Goal: Task Accomplishment & Management: Manage account settings

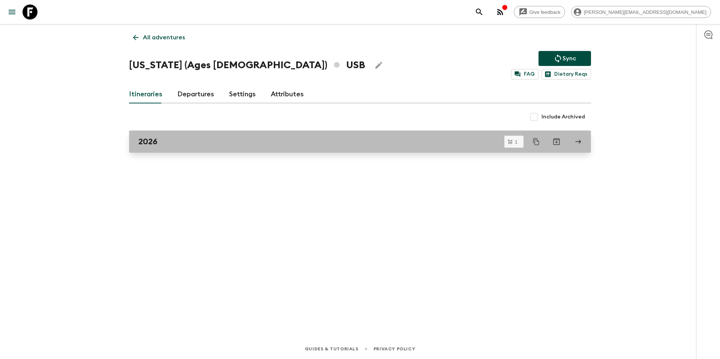
click at [167, 133] on link "2026" at bounding box center [360, 142] width 462 height 23
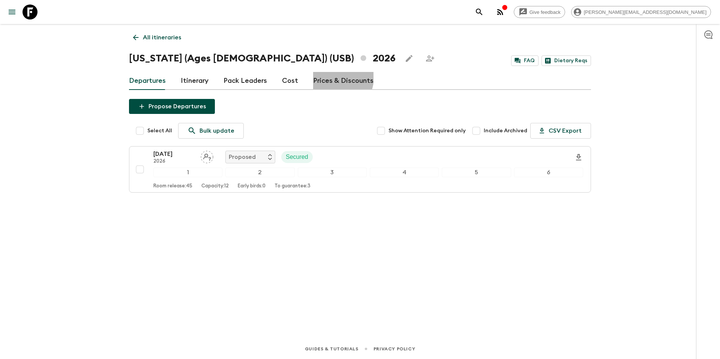
click at [331, 78] on link "Prices & Discounts" at bounding box center [343, 81] width 60 height 18
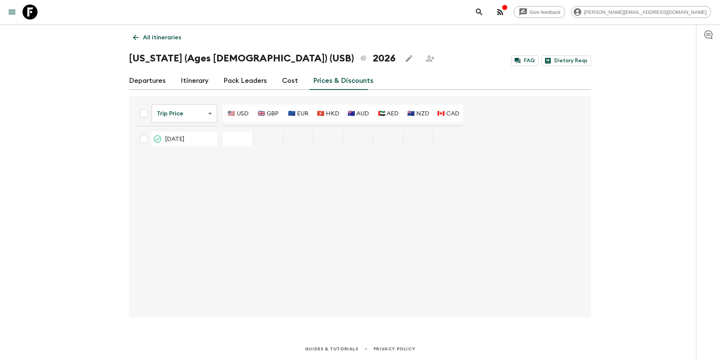
click at [134, 35] on icon at bounding box center [136, 37] width 8 height 8
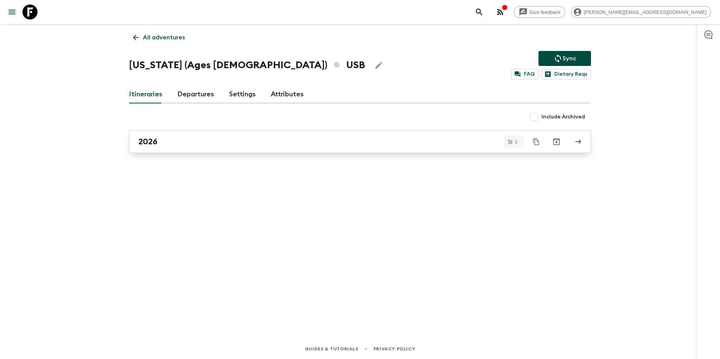
click at [157, 139] on h2 "2026" at bounding box center [147, 142] width 19 height 10
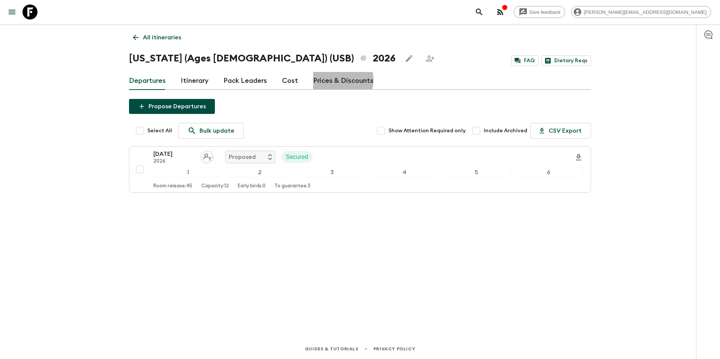
click at [336, 80] on link "Prices & Discounts" at bounding box center [343, 81] width 60 height 18
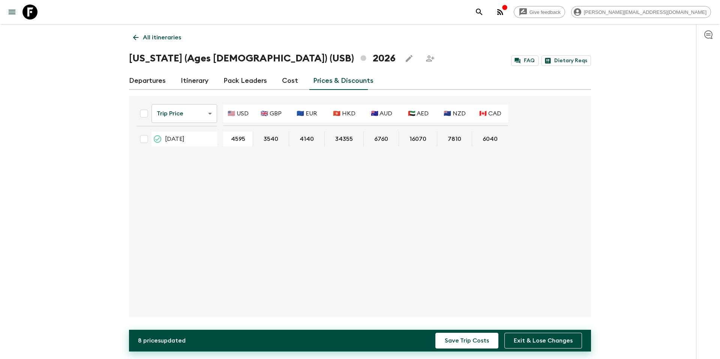
type input "4595"
click at [305, 197] on div "Trip Price tripPrice ​ 🇺🇸 USD 🇬🇧 GBP 🇪🇺 EUR 🇭🇰 HKD 🇦🇺 AUD 🇦🇪 AED 🇳🇿 NZD 🇨🇦 CAD …" at bounding box center [358, 206] width 455 height 209
click at [474, 344] on button "Save Trip Costs" at bounding box center [467, 341] width 63 height 16
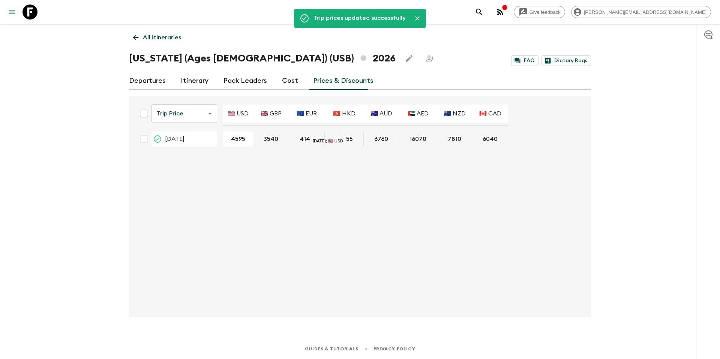
click at [141, 81] on link "Departures" at bounding box center [147, 81] width 37 height 18
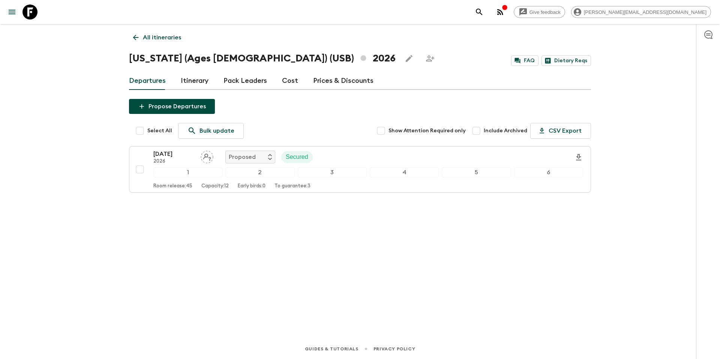
click at [154, 62] on h1 "Hawaii (Ages 45-59) (USB) 2026" at bounding box center [262, 58] width 267 height 15
click at [159, 38] on p "All itineraries" at bounding box center [162, 37] width 38 height 9
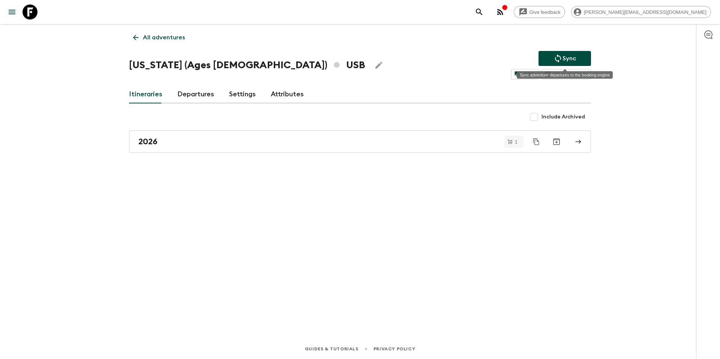
click at [565, 59] on p "Sync" at bounding box center [570, 58] width 14 height 9
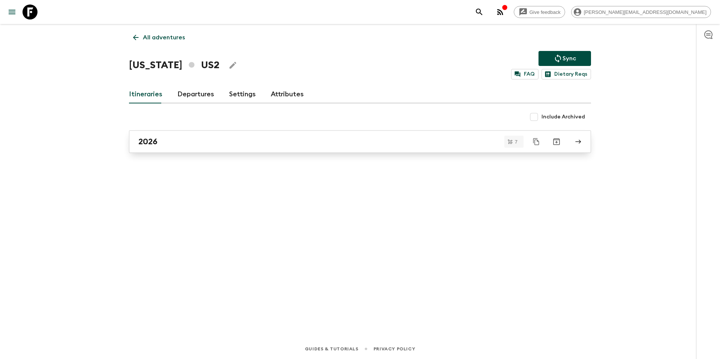
click at [320, 143] on div "2026" at bounding box center [352, 142] width 429 height 10
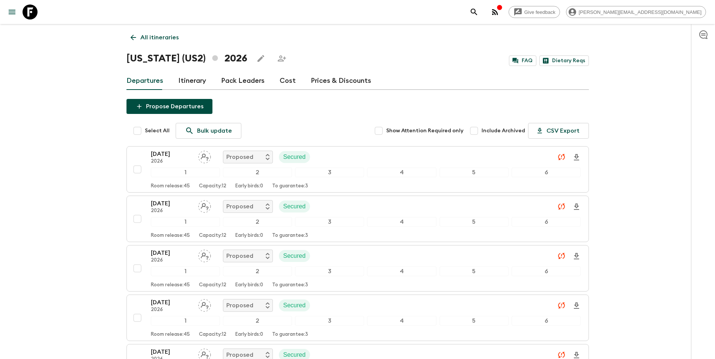
click at [314, 79] on link "Prices & Discounts" at bounding box center [341, 81] width 60 height 18
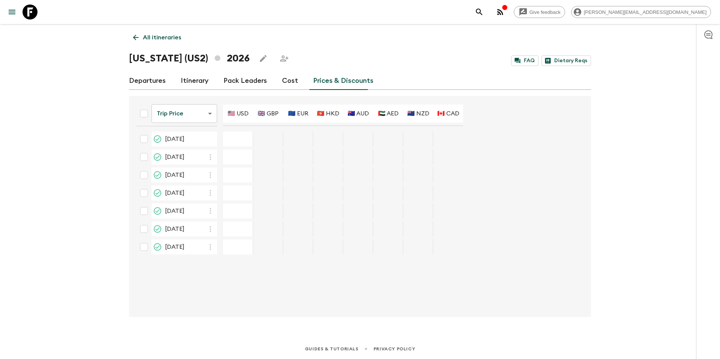
click at [179, 114] on body "Give feedback [PERSON_NAME][EMAIL_ADDRESS][DOMAIN_NAME] All itineraries [US_STA…" at bounding box center [360, 179] width 720 height 359
click at [179, 114] on div at bounding box center [360, 179] width 720 height 359
click at [286, 81] on link "Cost" at bounding box center [290, 81] width 16 height 18
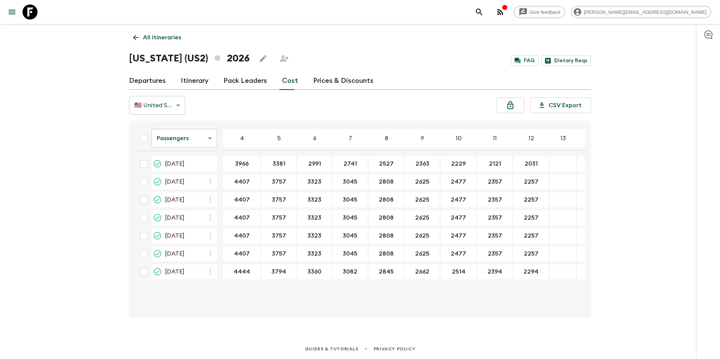
click at [331, 81] on link "Prices & Discounts" at bounding box center [343, 81] width 60 height 18
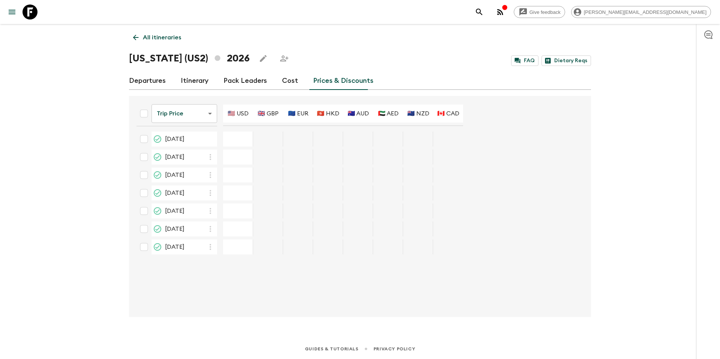
click at [288, 81] on link "Cost" at bounding box center [290, 81] width 16 height 18
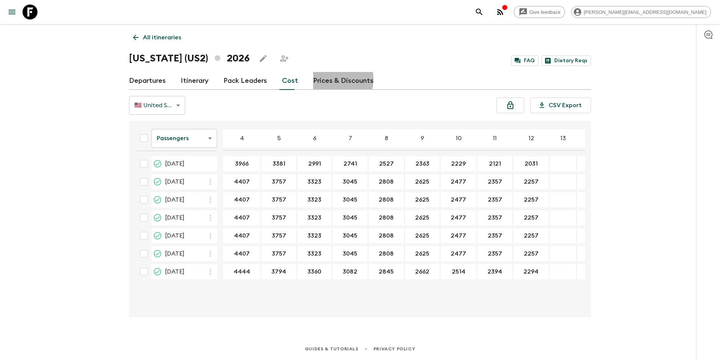
click at [329, 79] on link "Prices & Discounts" at bounding box center [343, 81] width 60 height 18
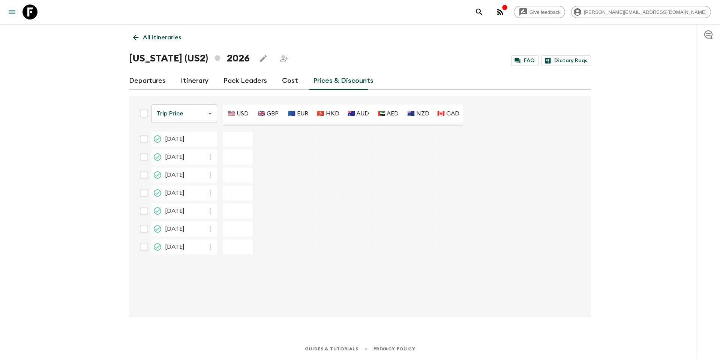
click at [201, 109] on body "Give feedback [PERSON_NAME][EMAIL_ADDRESS][DOMAIN_NAME] All itineraries [US_STA…" at bounding box center [360, 179] width 720 height 359
click at [224, 99] on div at bounding box center [360, 179] width 720 height 359
click at [288, 84] on link "Cost" at bounding box center [290, 81] width 16 height 18
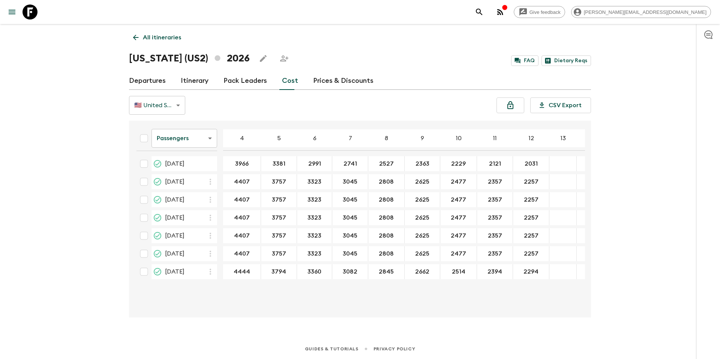
click at [211, 183] on icon "button" at bounding box center [210, 181] width 9 height 9
click at [211, 183] on div at bounding box center [360, 179] width 720 height 359
click at [203, 142] on body "Give feedback [PERSON_NAME][EMAIL_ADDRESS][DOMAIN_NAME] All itineraries [US_STA…" at bounding box center [360, 179] width 720 height 359
click at [194, 170] on li "Extras" at bounding box center [185, 169] width 66 height 12
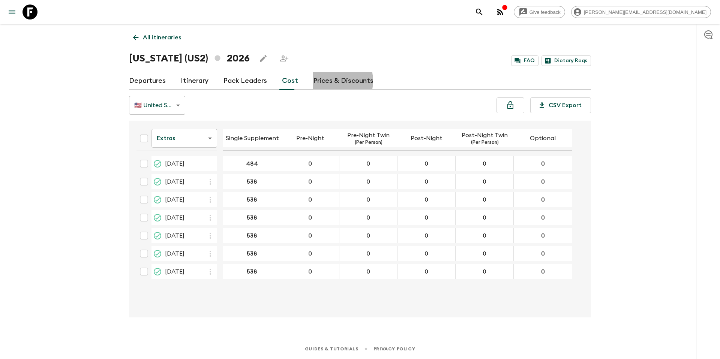
click at [326, 81] on link "Prices & Discounts" at bounding box center [343, 81] width 60 height 18
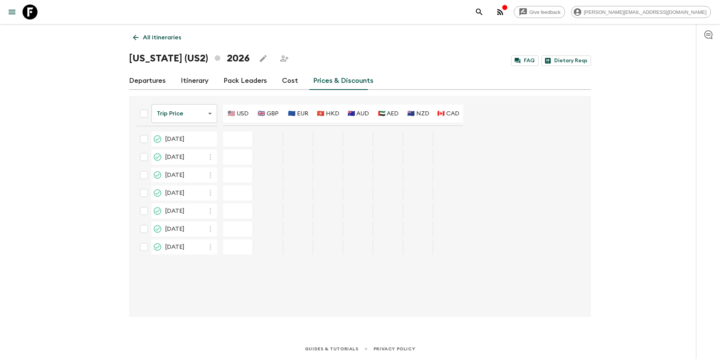
click at [206, 113] on body "Give feedback [PERSON_NAME][EMAIL_ADDRESS][DOMAIN_NAME] All itineraries [US_STA…" at bounding box center [360, 179] width 720 height 359
click at [201, 111] on div at bounding box center [360, 179] width 720 height 359
click at [211, 156] on icon "button" at bounding box center [210, 157] width 9 height 9
click at [89, 109] on div at bounding box center [360, 179] width 720 height 359
click at [288, 83] on link "Cost" at bounding box center [290, 81] width 16 height 18
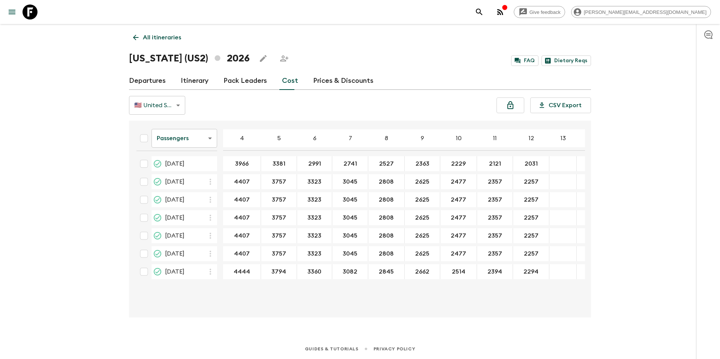
click at [193, 137] on body "Give feedback [PERSON_NAME][EMAIL_ADDRESS][DOMAIN_NAME] All itineraries [US_STA…" at bounding box center [360, 179] width 720 height 359
click at [189, 167] on li "Extras" at bounding box center [185, 169] width 66 height 12
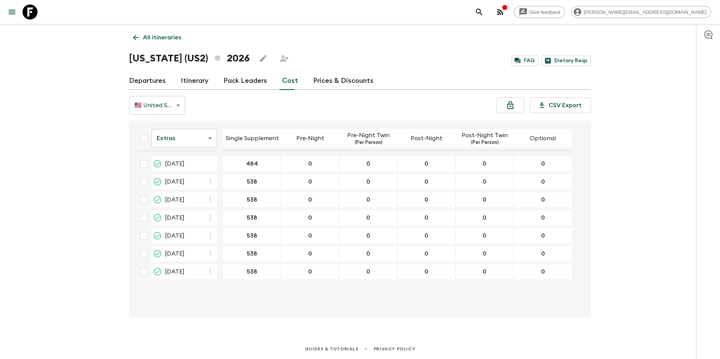
click at [200, 144] on body "Give feedback [PERSON_NAME][EMAIL_ADDRESS][DOMAIN_NAME] All itineraries [US_STA…" at bounding box center [360, 179] width 720 height 359
click at [246, 110] on div at bounding box center [360, 179] width 720 height 359
click at [342, 84] on link "Prices & Discounts" at bounding box center [343, 81] width 60 height 18
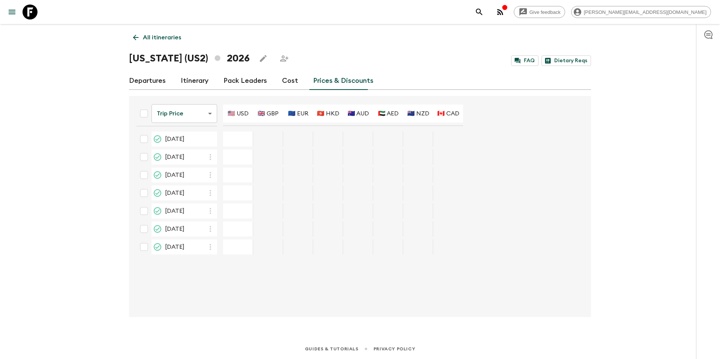
click at [143, 138] on input "checkbox" at bounding box center [144, 139] width 15 height 15
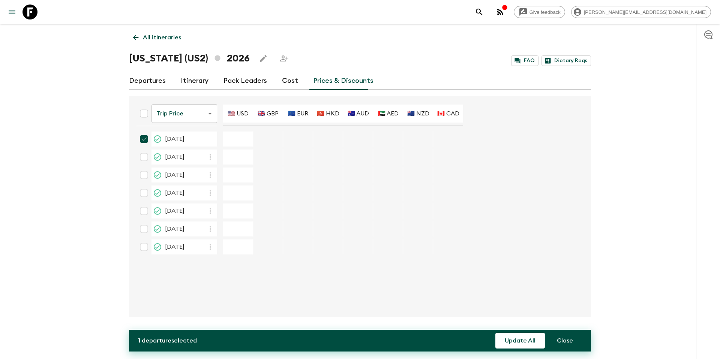
click at [145, 139] on input "checkbox" at bounding box center [144, 139] width 15 height 15
checkbox input "false"
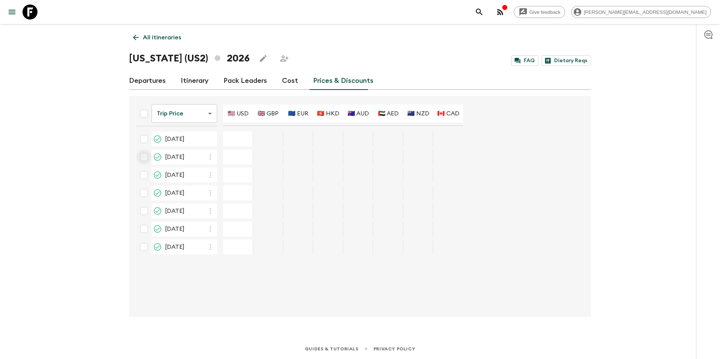
click at [144, 156] on input "checkbox" at bounding box center [144, 157] width 15 height 15
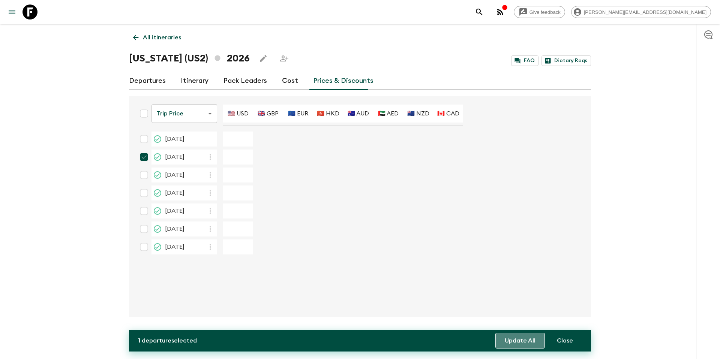
click at [519, 343] on button "Update All" at bounding box center [521, 341] width 50 height 16
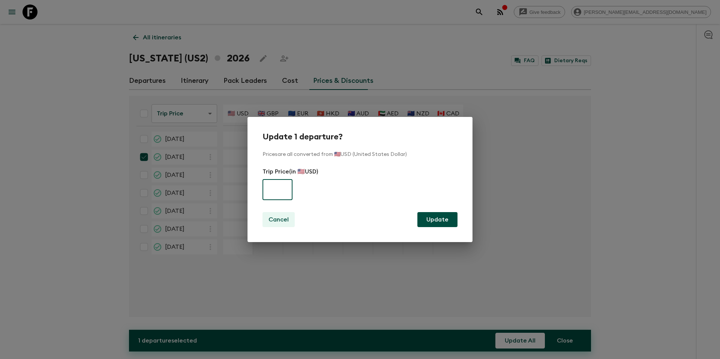
click at [272, 218] on p "Cancel" at bounding box center [279, 219] width 20 height 9
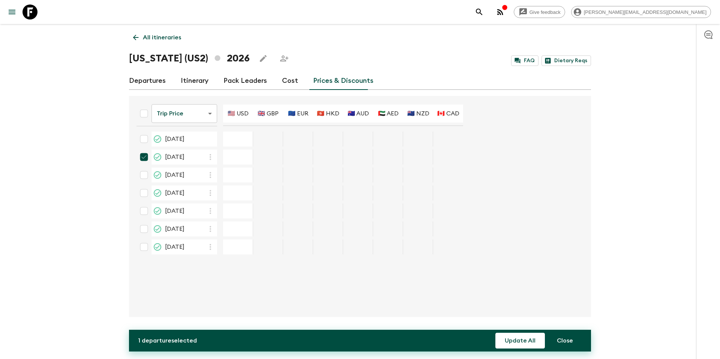
click at [143, 158] on input "checkbox" at bounding box center [144, 157] width 15 height 15
checkbox input "false"
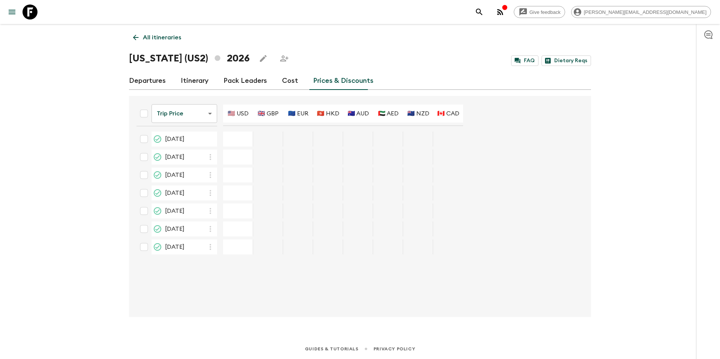
click at [204, 111] on body "Give feedback [PERSON_NAME][EMAIL_ADDRESS][DOMAIN_NAME] All itineraries [US_STA…" at bounding box center [360, 179] width 720 height 359
click at [194, 145] on li "Early Bird Discount" at bounding box center [185, 144] width 74 height 12
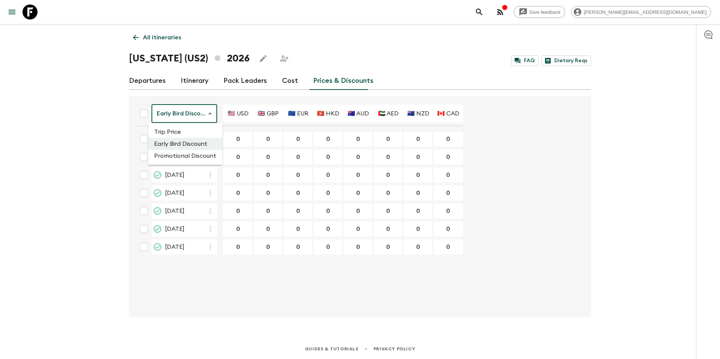
click at [207, 113] on body "Give feedback [PERSON_NAME][EMAIL_ADDRESS][DOMAIN_NAME] All itineraries [US_STA…" at bounding box center [360, 179] width 720 height 359
click at [206, 155] on li "Promotional Discount" at bounding box center [185, 156] width 74 height 12
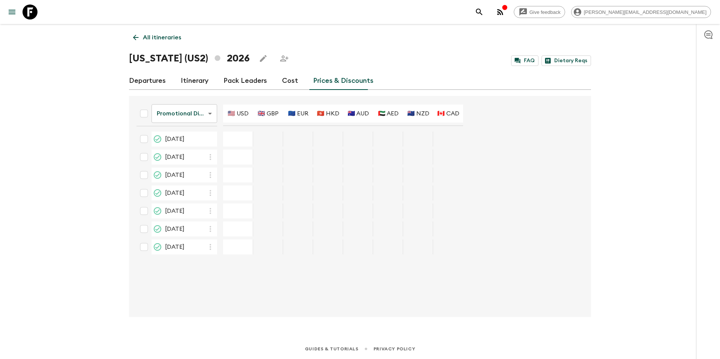
click at [207, 110] on body "Give feedback [PERSON_NAME][EMAIL_ADDRESS][DOMAIN_NAME] All itineraries [US_STA…" at bounding box center [360, 179] width 720 height 359
click at [203, 132] on li "Trip Price" at bounding box center [185, 132] width 74 height 12
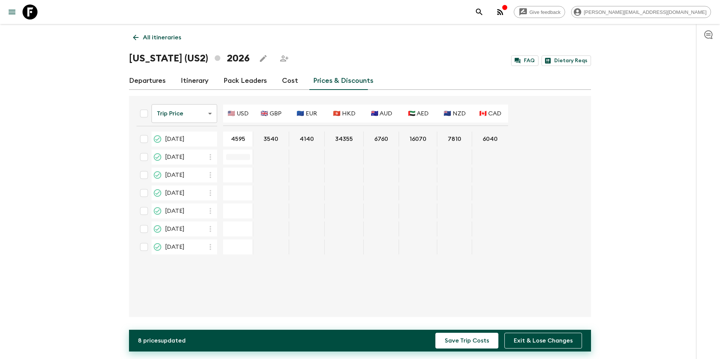
type input "4595"
click at [209, 172] on icon "button" at bounding box center [210, 175] width 9 height 9
click at [223, 192] on p "Paste From Above" at bounding box center [248, 191] width 53 height 9
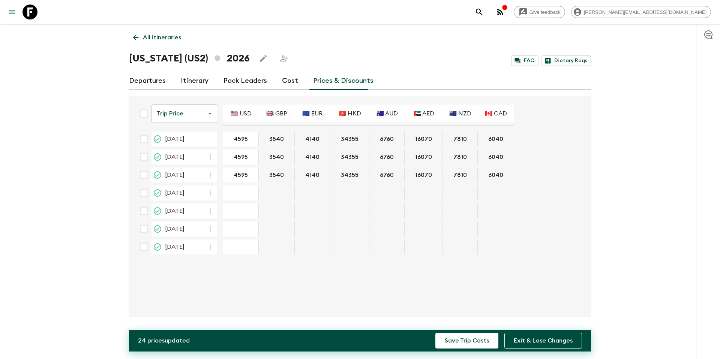
click at [207, 192] on icon "button" at bounding box center [210, 193] width 9 height 9
click at [213, 209] on icon at bounding box center [214, 209] width 9 height 7
click at [211, 214] on icon "button" at bounding box center [211, 211] width 2 height 6
click at [222, 227] on p "Paste From Above" at bounding box center [248, 227] width 53 height 9
click at [210, 230] on icon "button" at bounding box center [210, 229] width 9 height 9
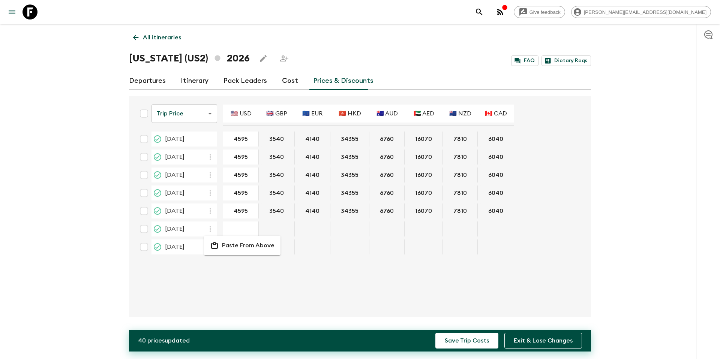
click at [221, 242] on li "Paste From Above" at bounding box center [242, 246] width 77 height 14
click at [274, 82] on div "Departures Itinerary Pack Leaders Cost Prices & Discounts" at bounding box center [360, 81] width 462 height 18
click at [289, 85] on link "Cost" at bounding box center [290, 81] width 16 height 18
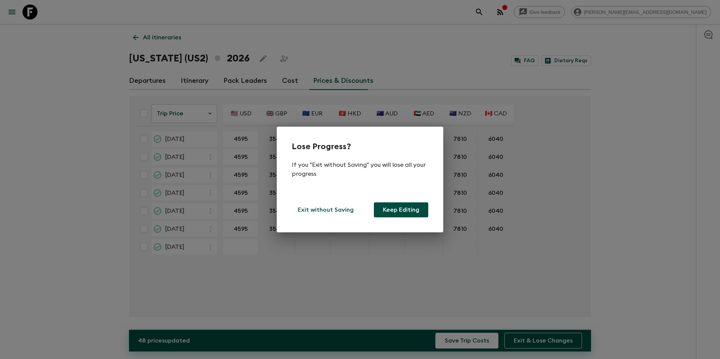
click at [538, 204] on div "Lose Progress? If you "Exit without Saving" you will lose all your progress Exi…" at bounding box center [360, 179] width 720 height 359
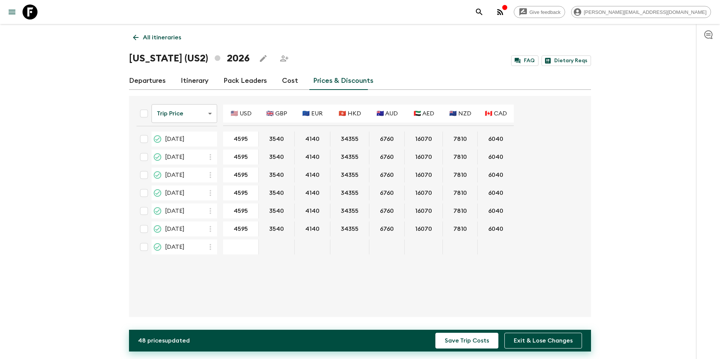
click at [209, 248] on icon "button" at bounding box center [210, 247] width 9 height 9
click at [240, 267] on p "Paste From Above" at bounding box center [248, 263] width 53 height 9
click at [478, 339] on button "Save Trip Costs" at bounding box center [467, 341] width 63 height 16
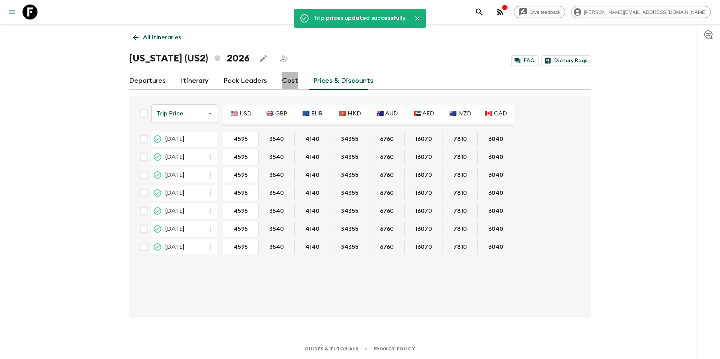
click at [288, 79] on link "Cost" at bounding box center [290, 81] width 16 height 18
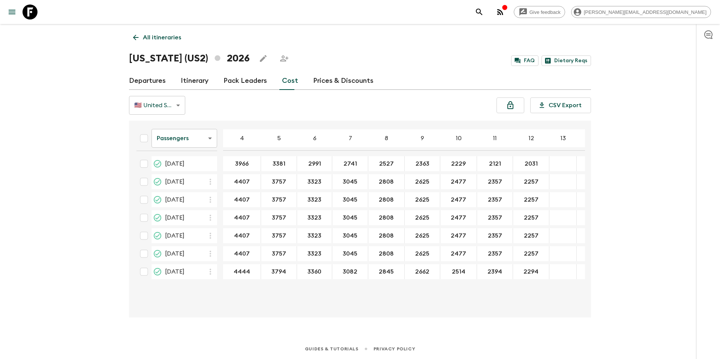
click at [347, 81] on link "Prices & Discounts" at bounding box center [343, 81] width 60 height 18
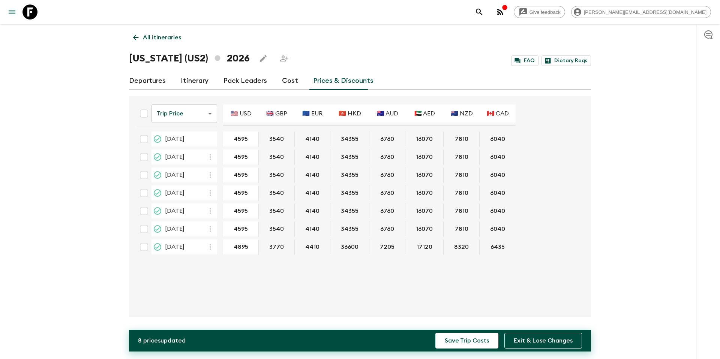
type input "4895"
click at [293, 278] on div "Trip Price tripPrice ​ 🇺🇸 USD 🇬🇧 GBP 🇪🇺 EUR 🇭🇰 HKD 🇦🇺 AUD 🇦🇪 AED 🇳🇿 NZD 🇨🇦 CAD …" at bounding box center [358, 206] width 455 height 209
click at [472, 344] on button "Save Trip Costs" at bounding box center [467, 341] width 63 height 16
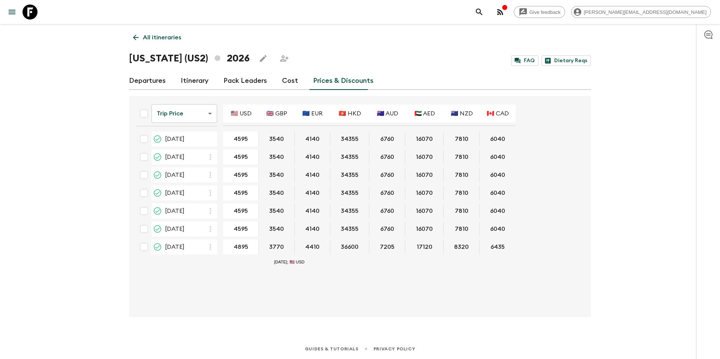
click at [556, 261] on div "Trip Price tripPrice ​ 🇺🇸 USD 🇬🇧 GBP 🇪🇺 EUR 🇭🇰 HKD 🇦🇺 AUD 🇦🇪 AED 🇳🇿 NZD 🇨🇦 CAD …" at bounding box center [358, 206] width 455 height 209
click at [239, 247] on input "4895" at bounding box center [241, 247] width 32 height 9
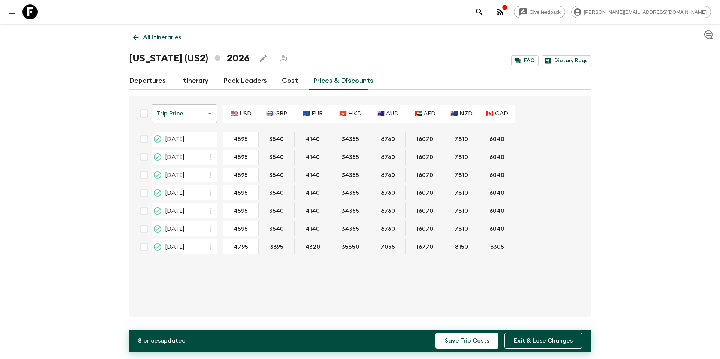
type input "4795"
click at [379, 289] on div "Trip Price tripPrice ​ 🇺🇸 USD 🇬🇧 GBP 🇪🇺 EUR 🇭🇰 HKD 🇦🇺 AUD 🇦🇪 AED 🇳🇿 NZD 🇨🇦 CAD …" at bounding box center [358, 206] width 455 height 209
click at [462, 343] on button "Save Trip Costs" at bounding box center [467, 341] width 63 height 16
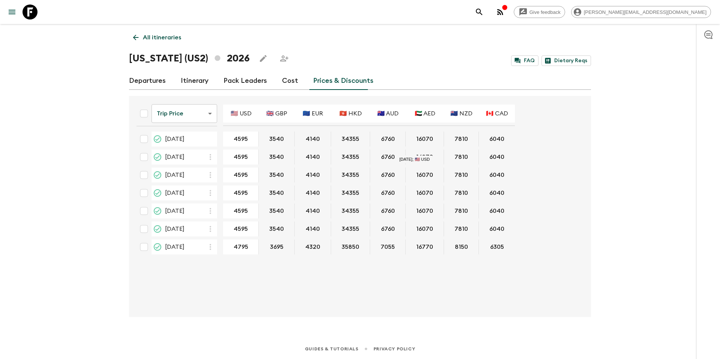
click at [290, 82] on link "Cost" at bounding box center [290, 81] width 16 height 18
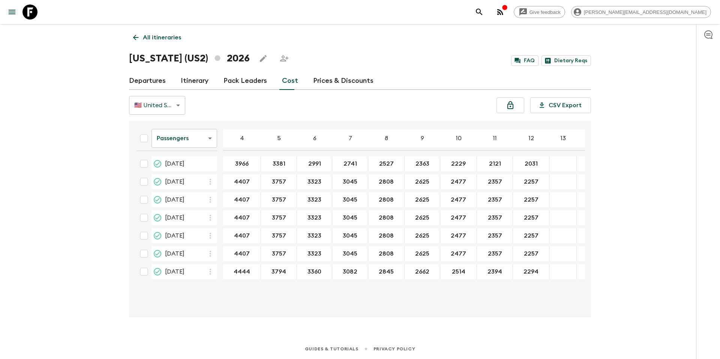
click at [334, 84] on link "Prices & Discounts" at bounding box center [343, 81] width 60 height 18
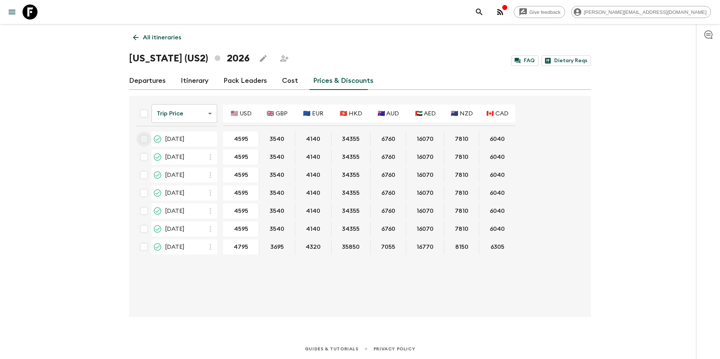
click at [145, 141] on input "checkbox" at bounding box center [144, 139] width 15 height 15
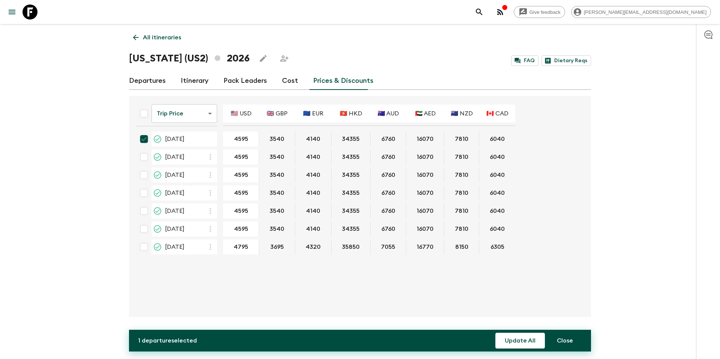
click at [143, 139] on input "checkbox" at bounding box center [144, 139] width 15 height 15
checkbox input "false"
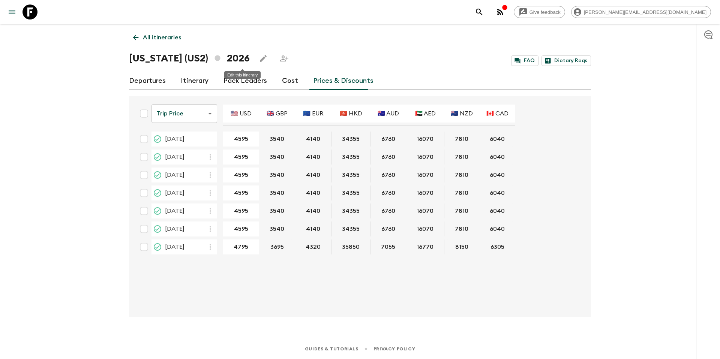
click at [259, 60] on icon "Edit this itinerary" at bounding box center [263, 58] width 9 height 9
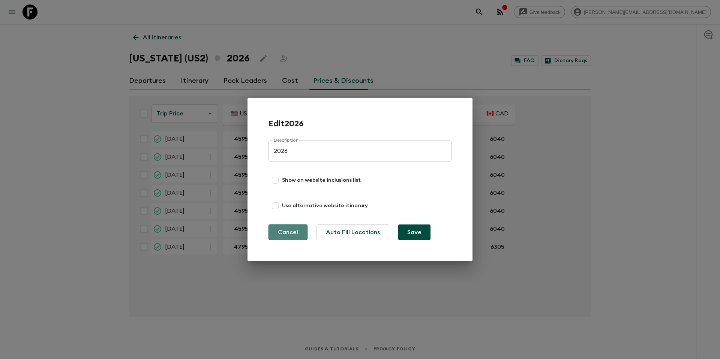
click at [297, 230] on button "Cancel" at bounding box center [288, 233] width 39 height 16
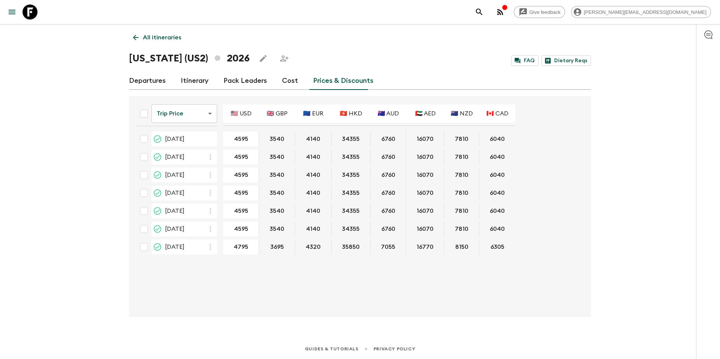
click at [160, 81] on link "Departures" at bounding box center [147, 81] width 37 height 18
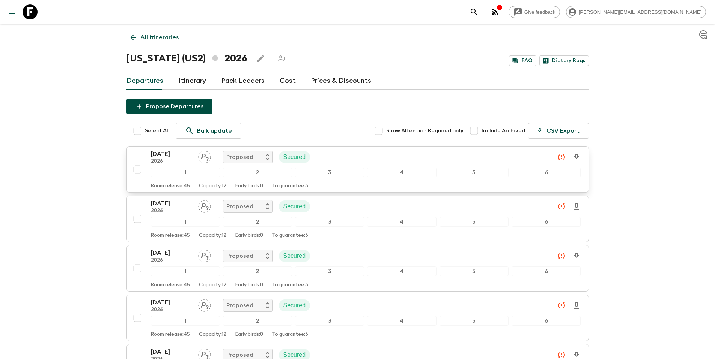
click at [346, 155] on div "[DATE] 2026 Proposed Secured" at bounding box center [366, 157] width 430 height 15
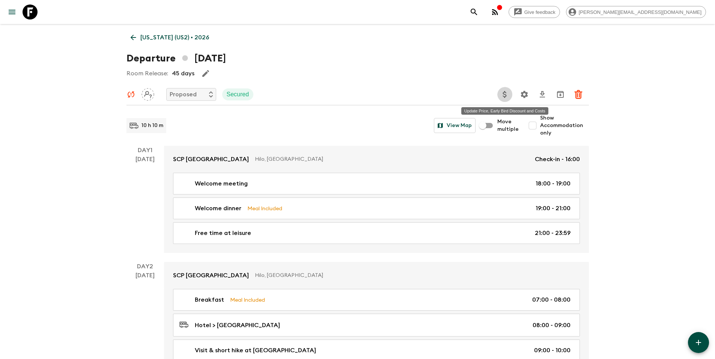
click at [505, 98] on icon "Update Price, Early Bird Discount and Costs" at bounding box center [504, 94] width 9 height 9
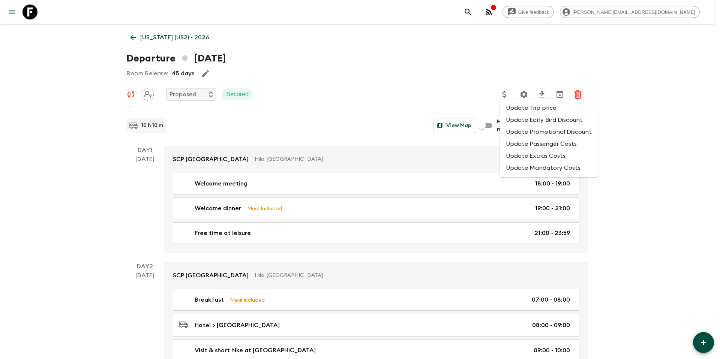
click at [525, 157] on li "Update Extras Costs" at bounding box center [549, 156] width 98 height 12
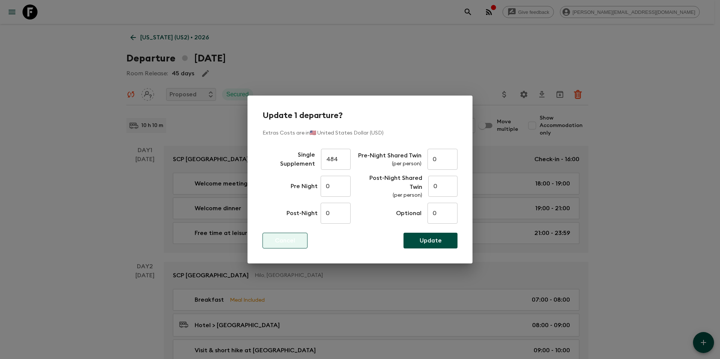
click at [295, 241] on button "Cancel" at bounding box center [285, 241] width 45 height 16
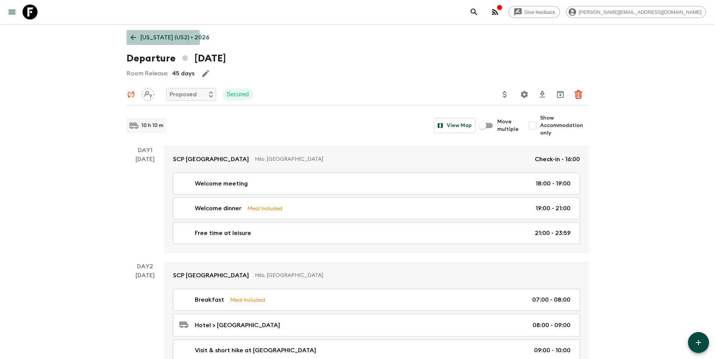
click at [134, 39] on icon at bounding box center [133, 37] width 8 height 8
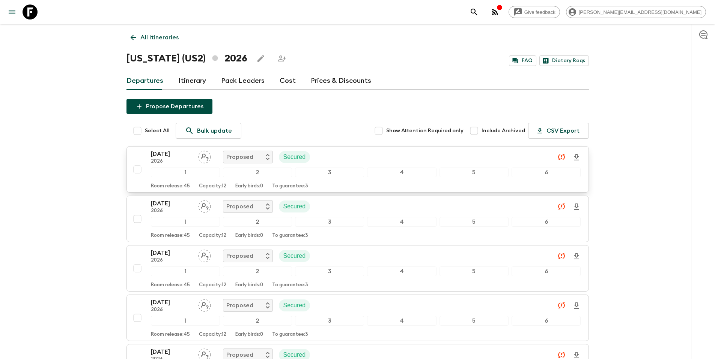
click at [169, 156] on p "[DATE]" at bounding box center [171, 154] width 41 height 9
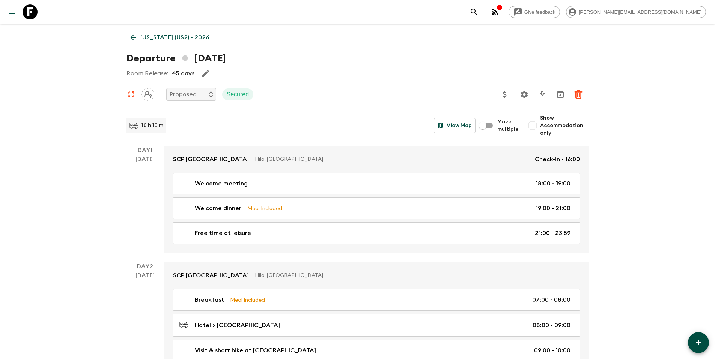
click at [504, 98] on icon "Update Price, Early Bird Discount and Costs" at bounding box center [505, 94] width 4 height 7
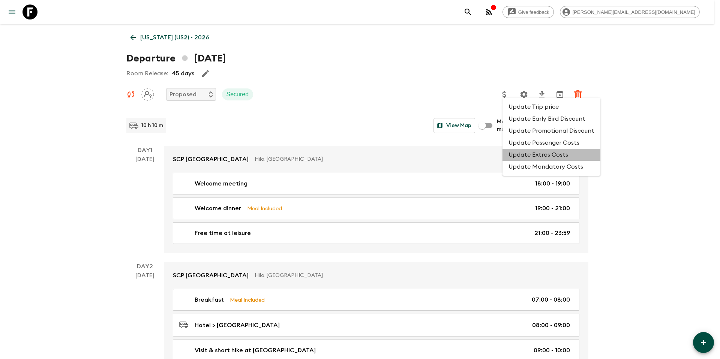
click at [555, 151] on li "Update Extras Costs" at bounding box center [552, 155] width 98 height 12
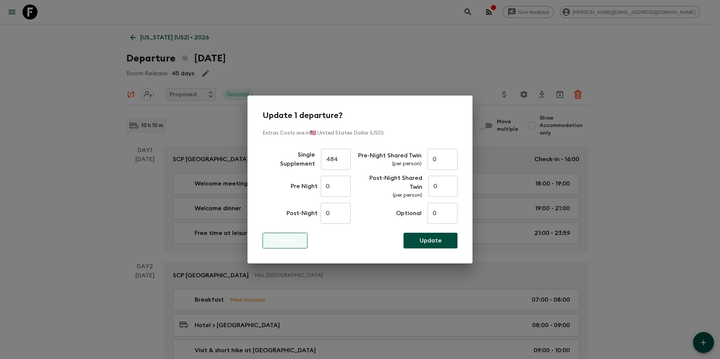
click at [289, 242] on p "Cancel" at bounding box center [285, 240] width 20 height 9
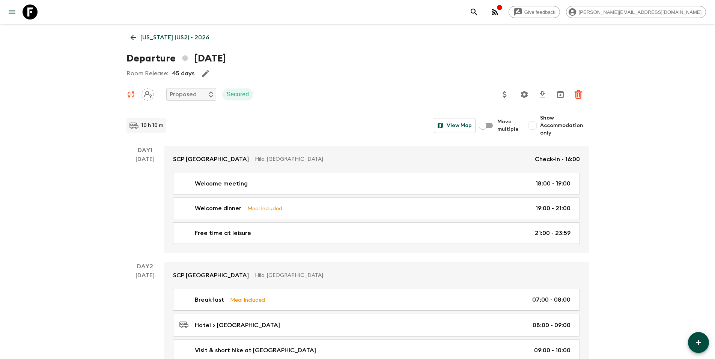
click at [131, 36] on icon at bounding box center [133, 37] width 8 height 8
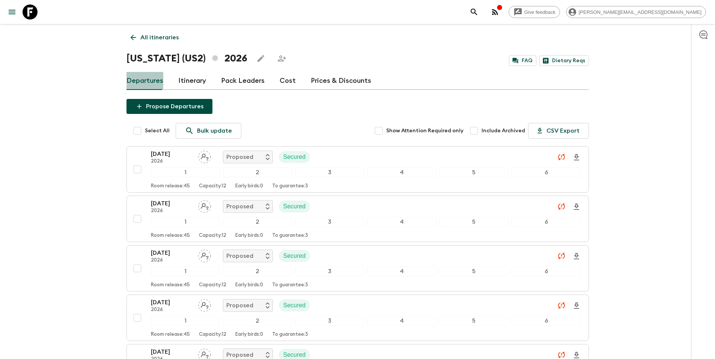
click at [147, 85] on link "Departures" at bounding box center [144, 81] width 37 height 18
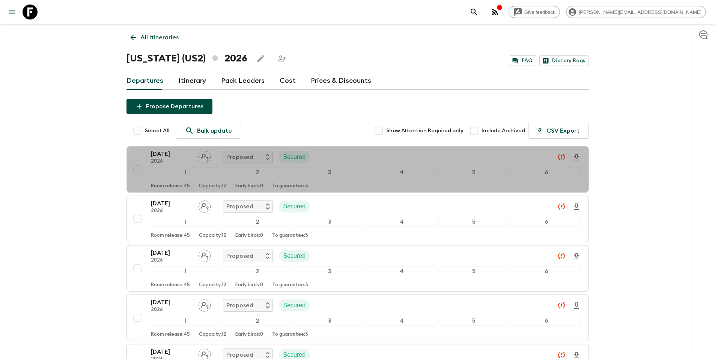
click at [167, 155] on p "[DATE]" at bounding box center [171, 154] width 41 height 9
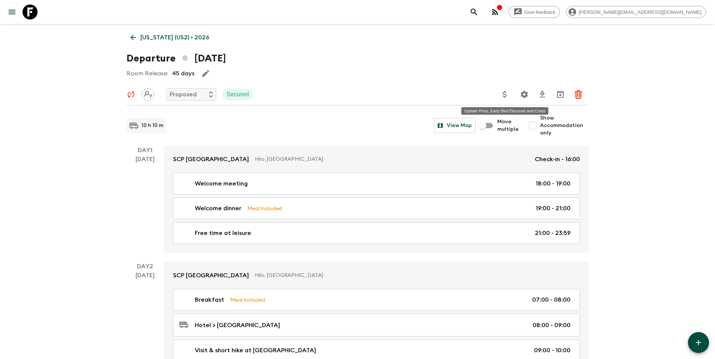
click at [505, 94] on icon "Update Price, Early Bird Discount and Costs" at bounding box center [504, 94] width 9 height 9
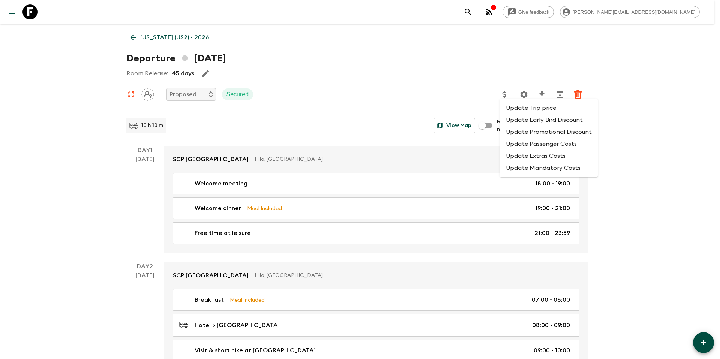
click at [558, 158] on li "Update Extras Costs" at bounding box center [549, 156] width 98 height 12
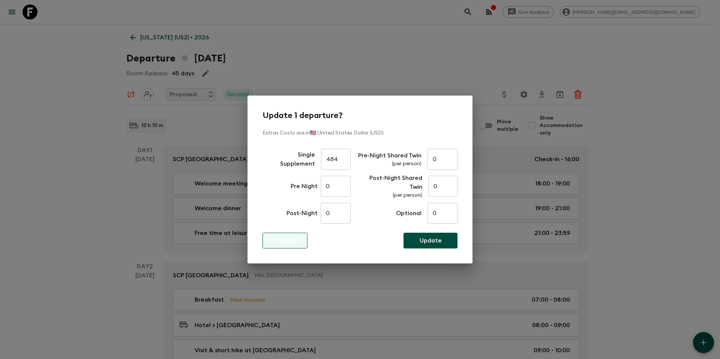
click at [289, 242] on p "Cancel" at bounding box center [285, 240] width 20 height 9
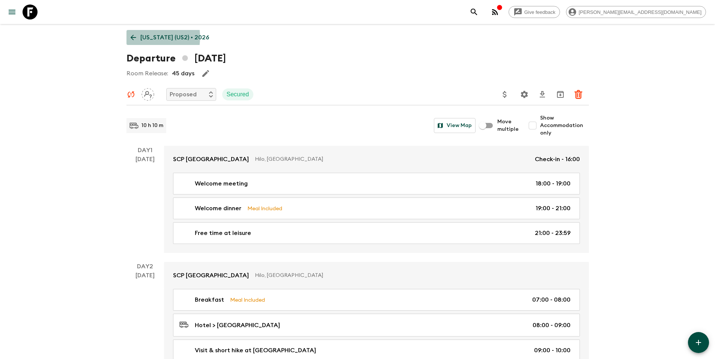
click at [130, 37] on icon at bounding box center [133, 37] width 8 height 8
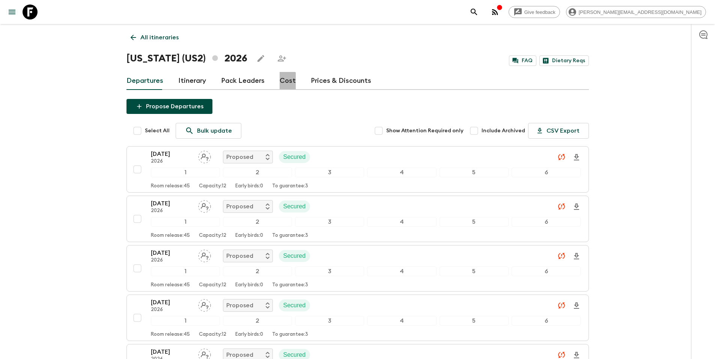
click at [283, 82] on link "Cost" at bounding box center [288, 81] width 16 height 18
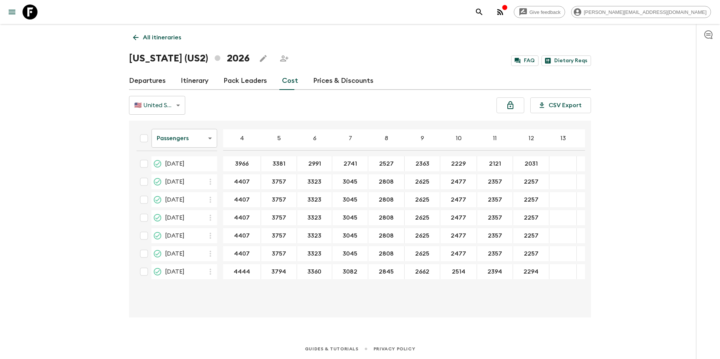
click at [337, 84] on link "Prices & Discounts" at bounding box center [343, 81] width 60 height 18
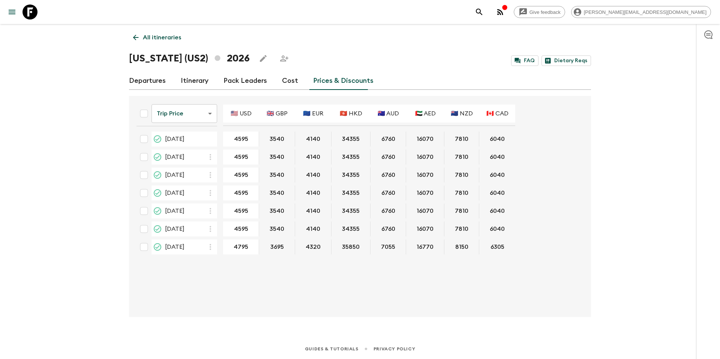
click at [197, 114] on body "Give feedback [PERSON_NAME][EMAIL_ADDRESS][DOMAIN_NAME] All itineraries [US_STA…" at bounding box center [360, 179] width 720 height 359
click at [113, 116] on div at bounding box center [360, 179] width 720 height 359
click at [197, 112] on body "Give feedback [PERSON_NAME][EMAIL_ADDRESS][DOMAIN_NAME] All itineraries [US_STA…" at bounding box center [360, 179] width 720 height 359
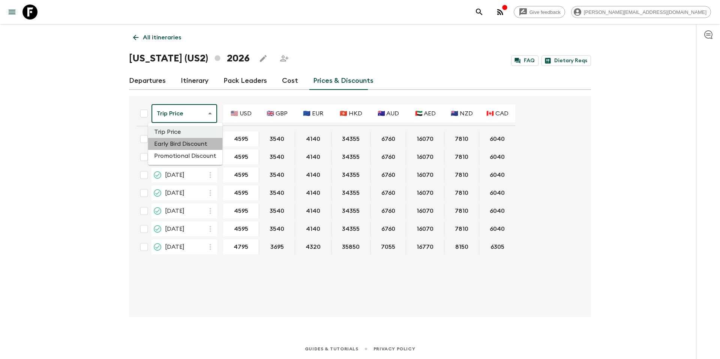
click at [192, 141] on li "Early Bird Discount" at bounding box center [185, 144] width 74 height 12
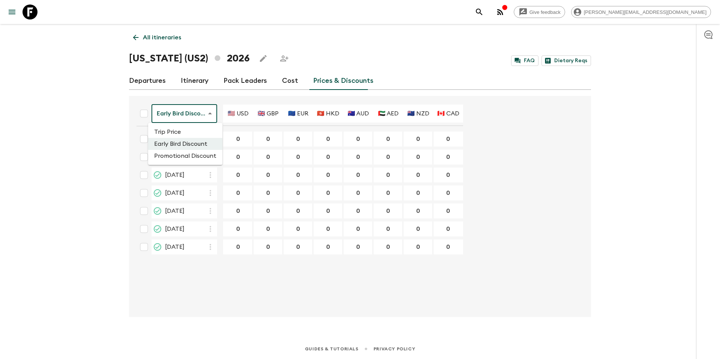
click at [207, 114] on body "Give feedback [PERSON_NAME][EMAIL_ADDRESS][DOMAIN_NAME] All itineraries [US_STA…" at bounding box center [360, 179] width 720 height 359
click at [201, 156] on li "Promotional Discount" at bounding box center [185, 156] width 74 height 12
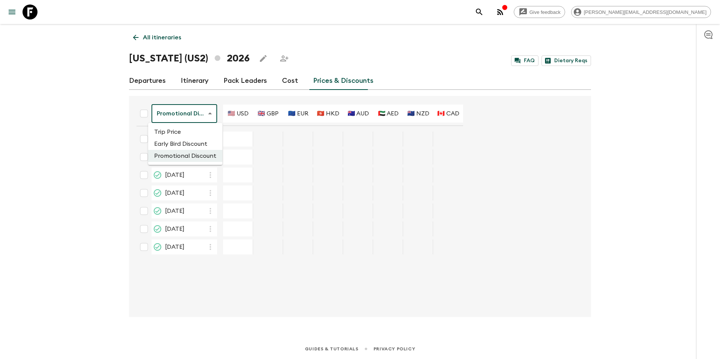
click at [201, 118] on body "Give feedback [PERSON_NAME][EMAIL_ADDRESS][DOMAIN_NAME] All itineraries [US_STA…" at bounding box center [360, 179] width 720 height 359
click at [197, 130] on li "Trip Price" at bounding box center [185, 132] width 74 height 12
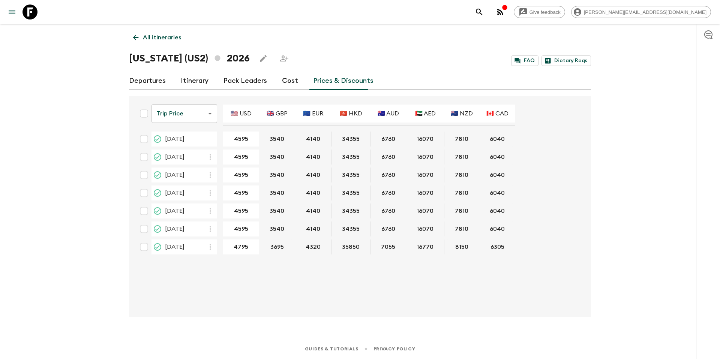
click at [135, 38] on icon at bounding box center [136, 38] width 6 height 6
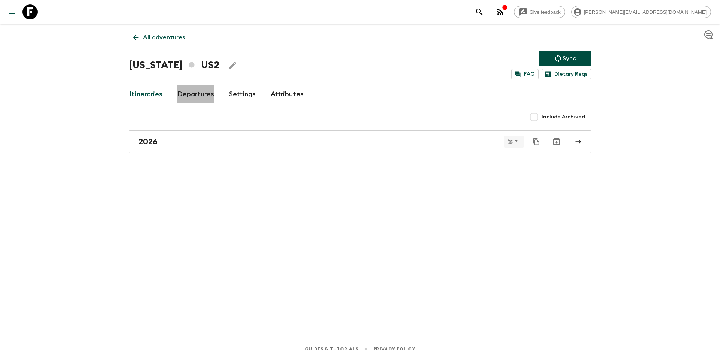
click at [187, 97] on link "Departures" at bounding box center [195, 95] width 37 height 18
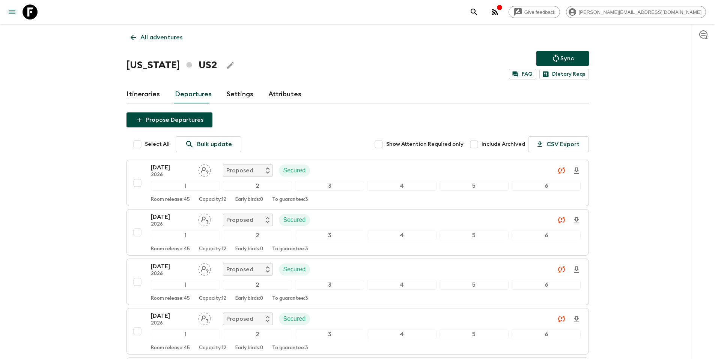
click at [144, 93] on link "Itineraries" at bounding box center [142, 95] width 33 height 18
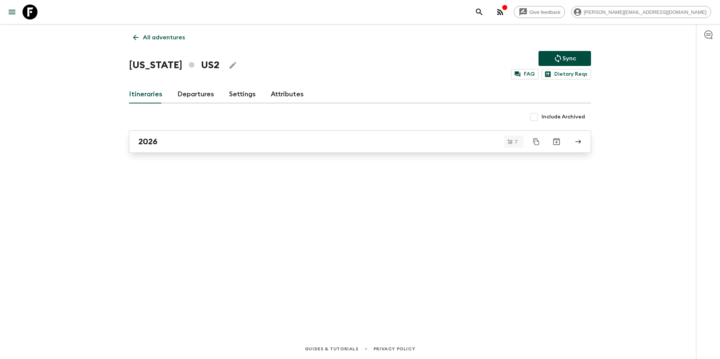
click at [142, 139] on h2 "2026" at bounding box center [147, 142] width 19 height 10
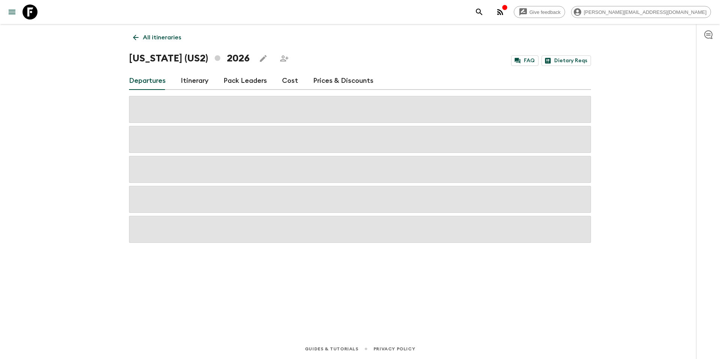
click at [314, 80] on link "Prices & Discounts" at bounding box center [343, 81] width 60 height 18
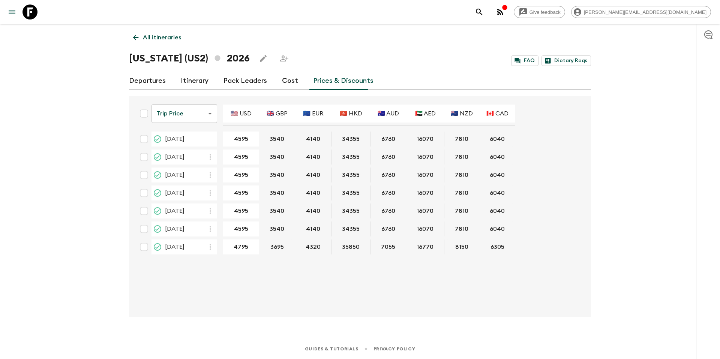
click at [148, 57] on h1 "[US_STATE] (US2) 2026" at bounding box center [189, 58] width 121 height 15
click at [135, 34] on icon at bounding box center [136, 37] width 8 height 8
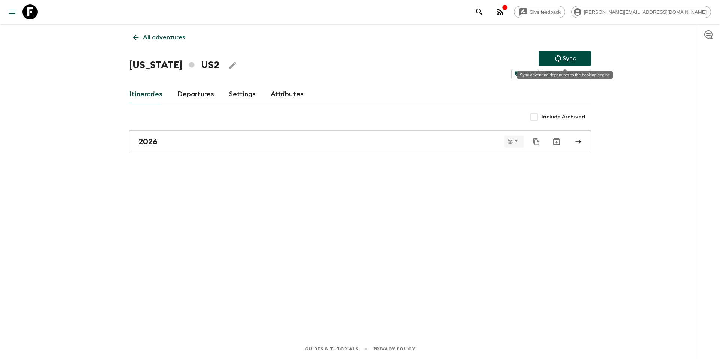
click at [571, 61] on p "Sync" at bounding box center [570, 58] width 14 height 9
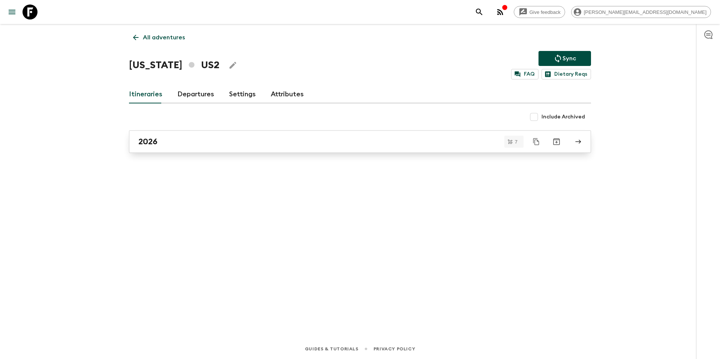
click at [146, 147] on link "2026" at bounding box center [360, 142] width 462 height 23
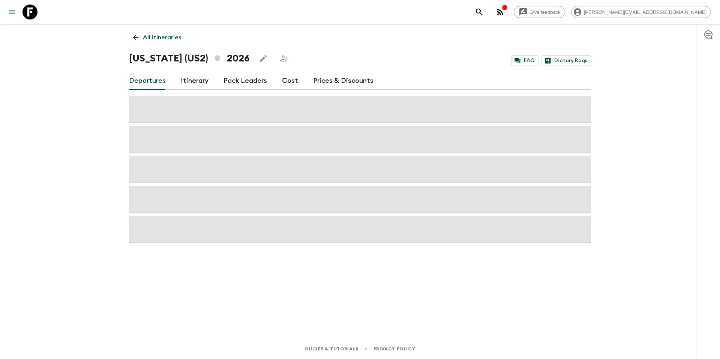
click at [324, 79] on link "Prices & Discounts" at bounding box center [343, 81] width 60 height 18
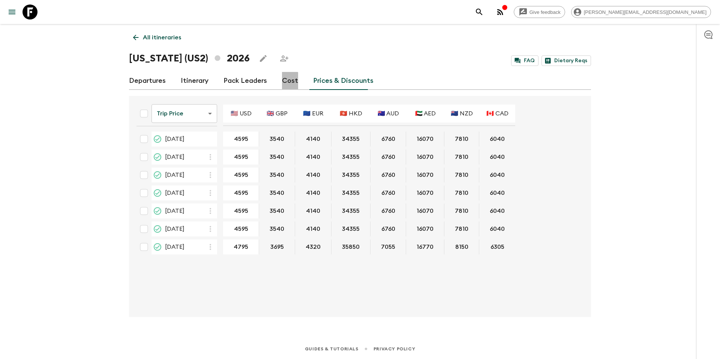
click at [285, 85] on link "Cost" at bounding box center [290, 81] width 16 height 18
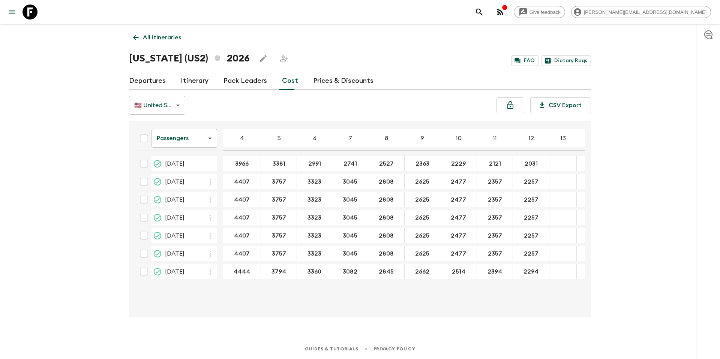
click at [341, 82] on link "Prices & Discounts" at bounding box center [343, 81] width 60 height 18
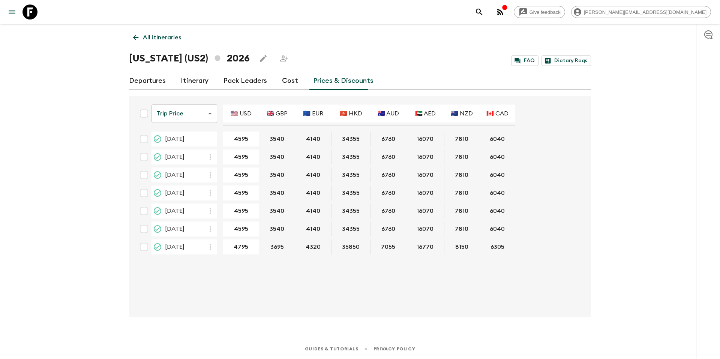
click at [203, 116] on body "Give feedback [PERSON_NAME][EMAIL_ADDRESS][DOMAIN_NAME] All itineraries [US_STA…" at bounding box center [360, 179] width 720 height 359
click at [305, 63] on div at bounding box center [360, 179] width 720 height 359
click at [286, 84] on link "Cost" at bounding box center [290, 81] width 16 height 18
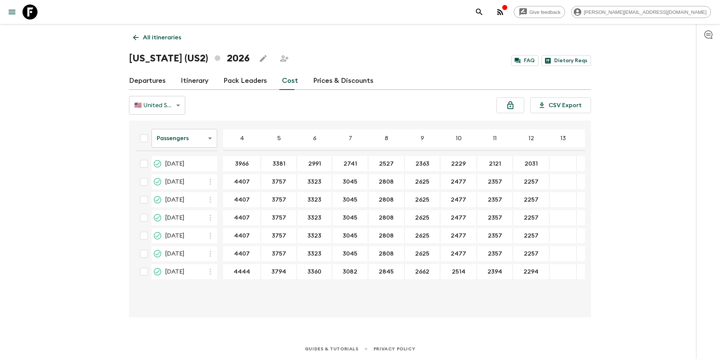
click at [173, 182] on span "[DATE]" at bounding box center [175, 181] width 20 height 9
click at [206, 182] on icon "button" at bounding box center [210, 181] width 9 height 9
click at [371, 102] on div at bounding box center [360, 179] width 720 height 359
click at [155, 84] on link "Departures" at bounding box center [147, 81] width 37 height 18
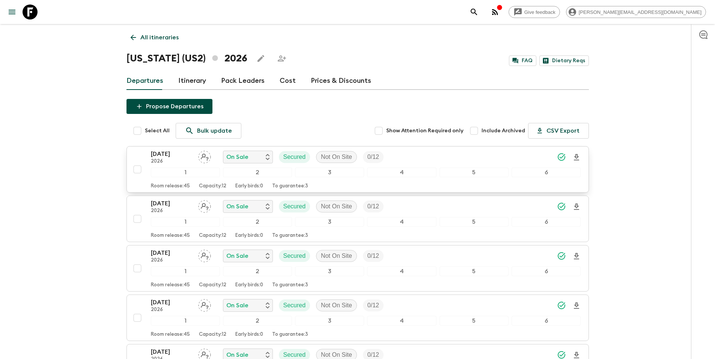
click at [138, 168] on input "checkbox" at bounding box center [137, 169] width 15 height 15
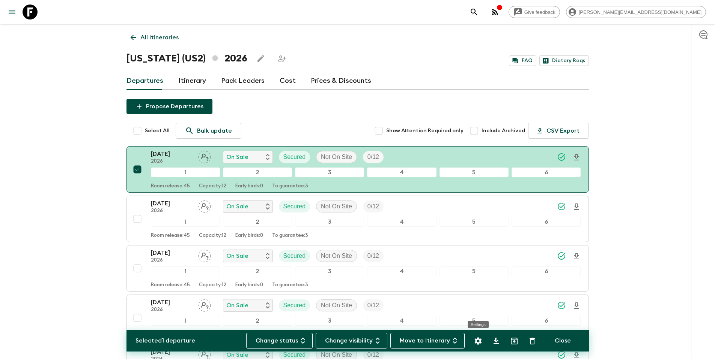
click at [477, 342] on icon "Settings" at bounding box center [478, 341] width 9 height 9
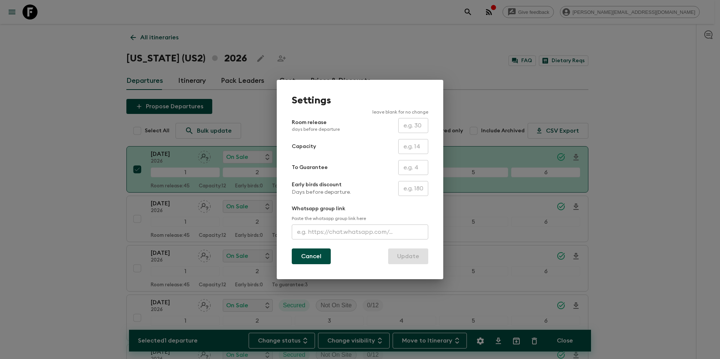
click at [312, 259] on button "Cancel" at bounding box center [311, 257] width 39 height 16
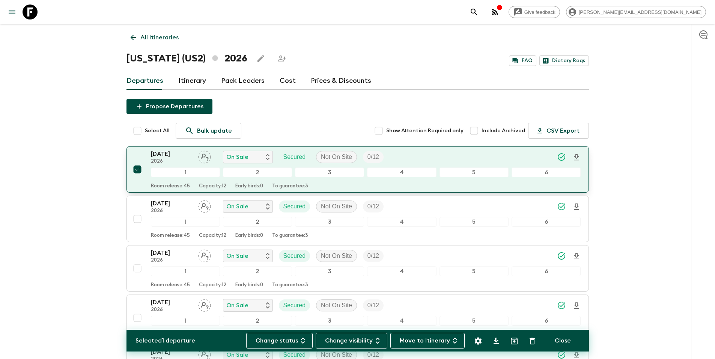
click at [132, 169] on input "checkbox" at bounding box center [137, 169] width 15 height 15
checkbox input "false"
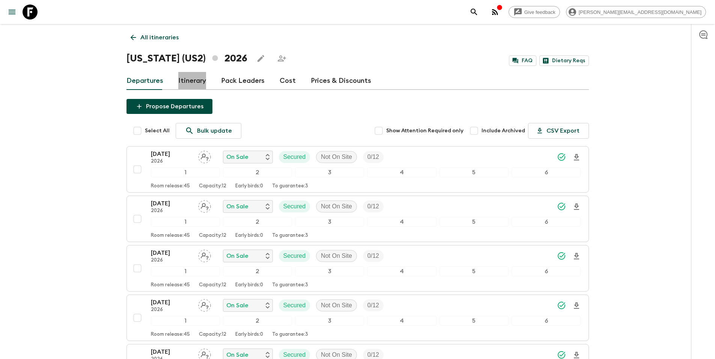
click at [195, 81] on link "Itinerary" at bounding box center [192, 81] width 28 height 18
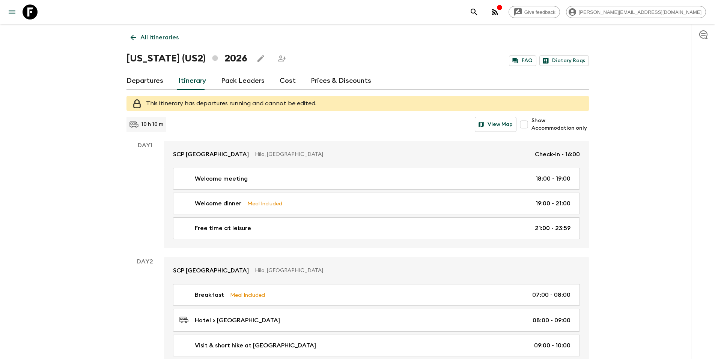
click at [283, 83] on link "Cost" at bounding box center [288, 81] width 16 height 18
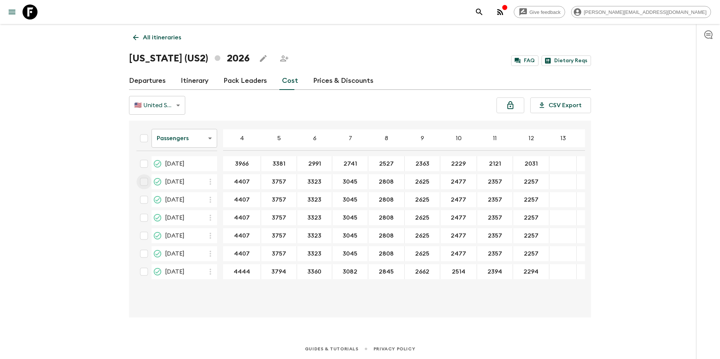
click at [144, 183] on input "checkbox" at bounding box center [144, 181] width 15 height 15
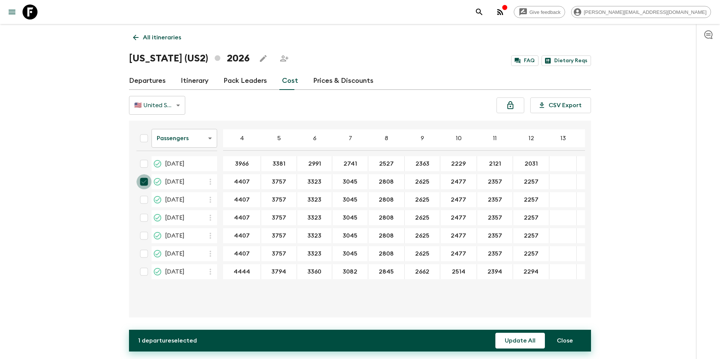
click at [144, 184] on input "checkbox" at bounding box center [144, 181] width 15 height 15
checkbox input "false"
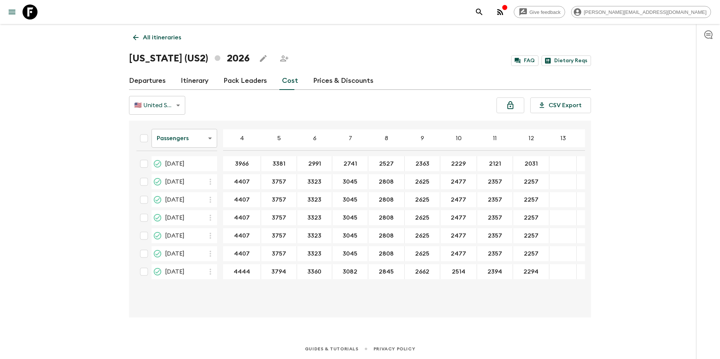
click at [324, 80] on link "Prices & Discounts" at bounding box center [343, 81] width 60 height 18
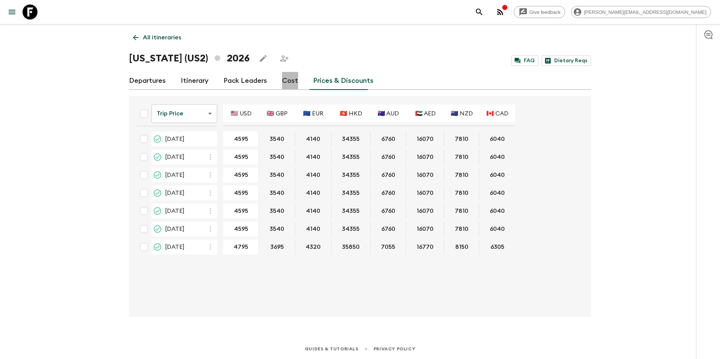
click at [285, 79] on link "Cost" at bounding box center [290, 81] width 16 height 18
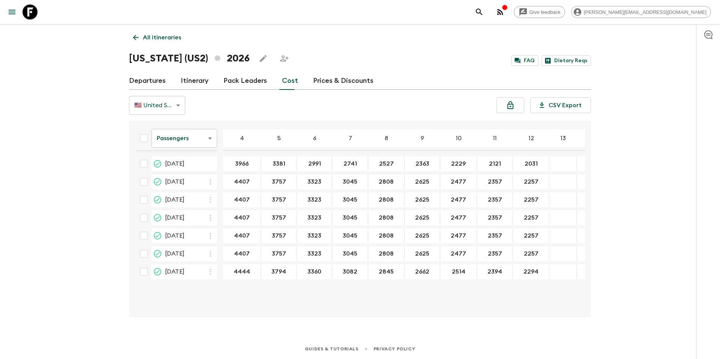
click at [191, 137] on body "Give feedback [PERSON_NAME][EMAIL_ADDRESS][DOMAIN_NAME] All itineraries [US_STA…" at bounding box center [360, 179] width 720 height 359
click at [180, 167] on li "Extras" at bounding box center [185, 169] width 66 height 12
